Goal: Task Accomplishment & Management: Contribute content

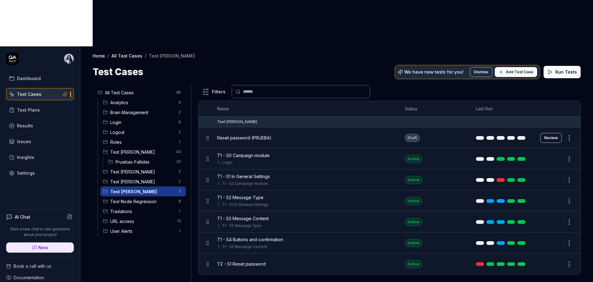
click at [129, 188] on span "Test [PERSON_NAME]" at bounding box center [142, 191] width 65 height 6
click at [177, 144] on html "Dashboard Test Cases Test Plans Results Issues Insights Settings AI Chat Start …" at bounding box center [296, 164] width 593 height 328
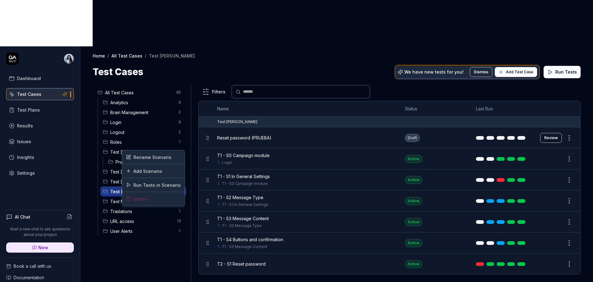
click at [139, 145] on html "Dashboard Test Cases Test Plans Results Issues Insights Settings AI Chat Start …" at bounding box center [296, 164] width 593 height 328
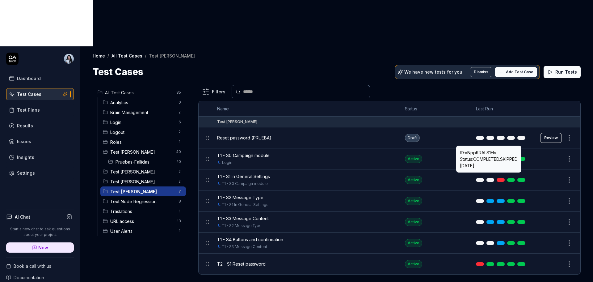
click at [322, 244] on div "Filters Name Status Last Run Test [PERSON_NAME] Reset password (PRUEBA) Draft R…" at bounding box center [389, 206] width 382 height 243
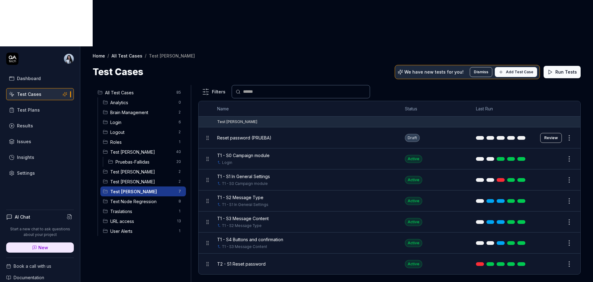
click at [503, 247] on div "Filters Name Status Last Run Test [PERSON_NAME] Reset password (PRUEBA) Draft R…" at bounding box center [389, 206] width 382 height 243
click at [177, 145] on html "Dashboard Test Cases Test Plans Results Issues Insights Settings AI Chat Start …" at bounding box center [296, 164] width 593 height 328
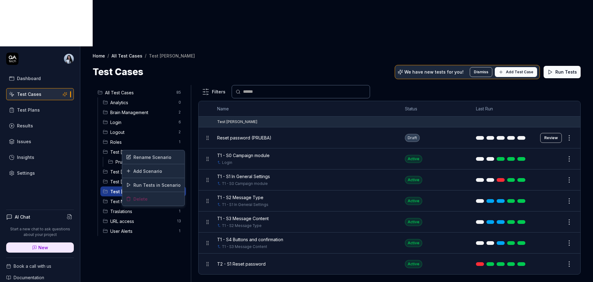
click at [160, 221] on html "Dashboard Test Cases Test Plans Results Issues Insights Settings AI Chat Start …" at bounding box center [296, 164] width 593 height 328
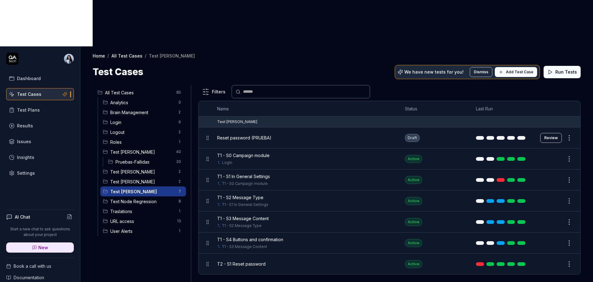
drag, startPoint x: 135, startPoint y: 148, endPoint x: 111, endPoint y: 202, distance: 58.4
click at [115, 209] on div "All Test Cases 85 Analytics 0 Brain Management 2 Login 6 Logout 2 Roles 1 Test …" at bounding box center [141, 203] width 96 height 236
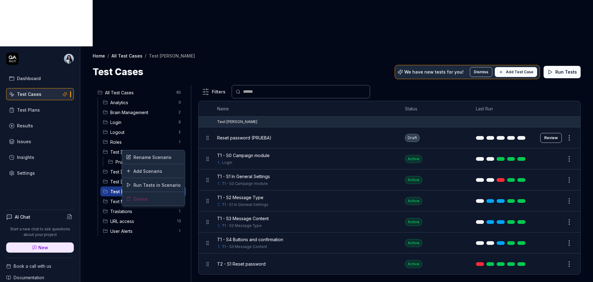
click at [179, 145] on html "Dashboard Test Cases Test Plans Results Issues Insights Settings AI Chat Start …" at bounding box center [296, 164] width 593 height 328
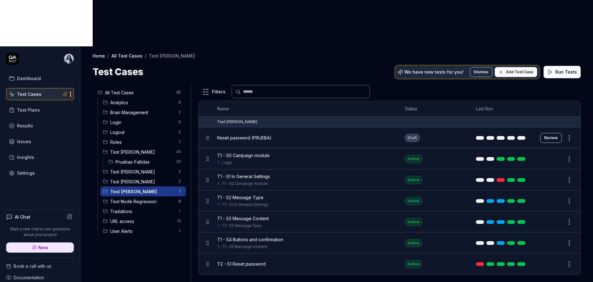
drag, startPoint x: 117, startPoint y: 145, endPoint x: 98, endPoint y: 209, distance: 66.5
click at [98, 209] on div "All Test Cases 85 Analytics 0 Brain Management 2 Login 6 Logout 2 Roles 1 Test …" at bounding box center [141, 203] width 96 height 236
drag, startPoint x: 138, startPoint y: 47, endPoint x: 153, endPoint y: 49, distance: 15.6
click at [138, 89] on span "All Test Cases" at bounding box center [139, 92] width 68 height 6
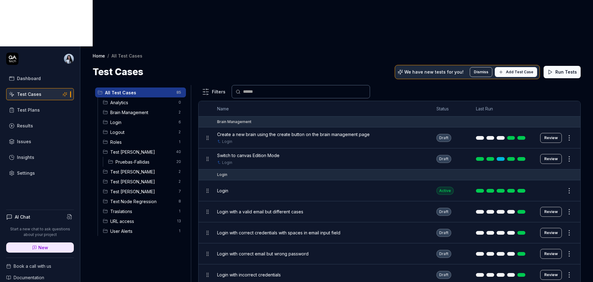
click at [179, 46] on html "Dashboard Test Cases Test Plans Results Issues Insights Settings AI Chat Start …" at bounding box center [296, 164] width 593 height 328
click at [160, 129] on html "Dashboard Test Cases Test Plans Results Issues Insights Settings AI Chat Start …" at bounding box center [296, 164] width 593 height 328
click at [179, 144] on html "Dashboard Test Cases Test Plans Results Issues Insights Settings AI Chat Start …" at bounding box center [296, 164] width 593 height 328
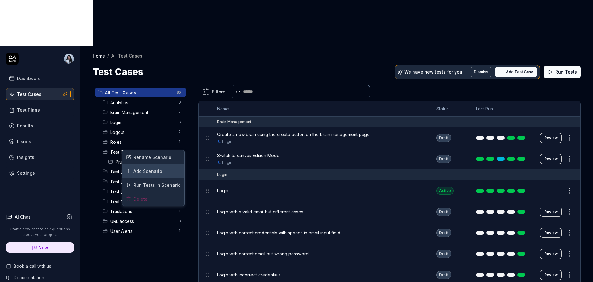
click at [166, 170] on div "Add Scenario" at bounding box center [153, 171] width 62 height 14
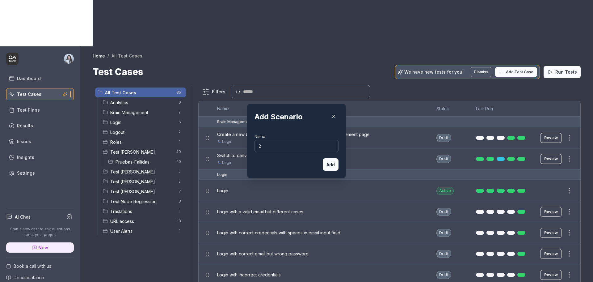
click at [323, 166] on button "Add" at bounding box center [331, 164] width 16 height 12
type input "222222"
click at [323, 164] on button "Add" at bounding box center [331, 164] width 16 height 12
